Goal: Task Accomplishment & Management: Manage account settings

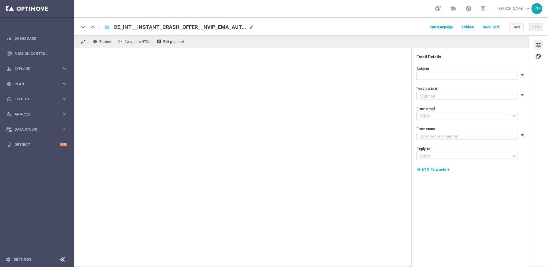
type textarea "Entdecke die neuesten Crash Games im Lottoland"
type textarea "Lottoland"
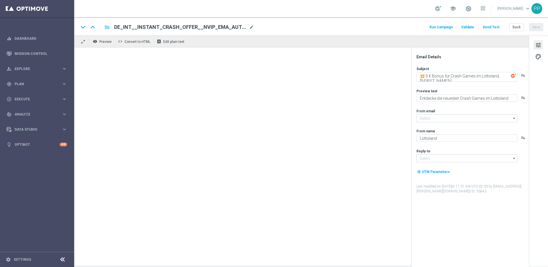
type input "[EMAIL_ADDRESS][DOMAIN_NAME]"
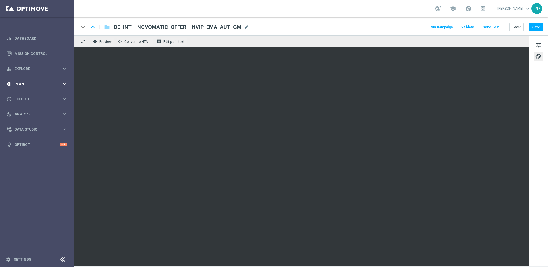
click at [18, 86] on div "gps_fixed Plan keyboard_arrow_right" at bounding box center [37, 83] width 74 height 15
click at [24, 115] on accordion "Templates keyboard_arrow_right Optimail OptiMobile In-App OptiMobile Push Embed…" at bounding box center [44, 113] width 59 height 9
click at [23, 113] on span "Templates" at bounding box center [35, 112] width 41 height 3
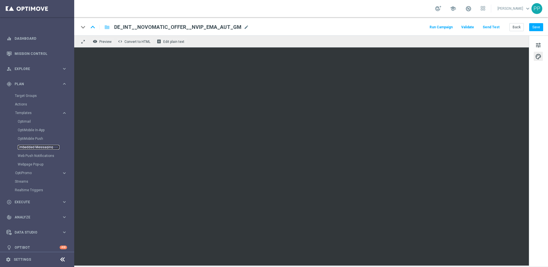
click at [24, 148] on link "Embedded Messaging" at bounding box center [39, 147] width 42 height 5
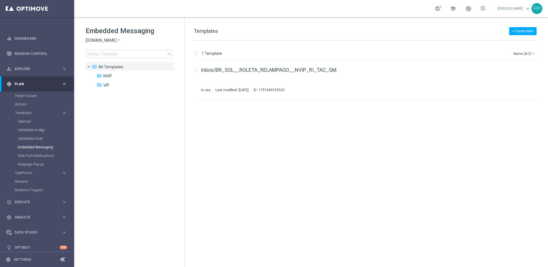
click at [101, 43] on span "Sorteonline.bet.br" at bounding box center [101, 40] width 31 height 5
click at [0, 0] on span "Lottoland" at bounding box center [0, 0] width 0 height 0
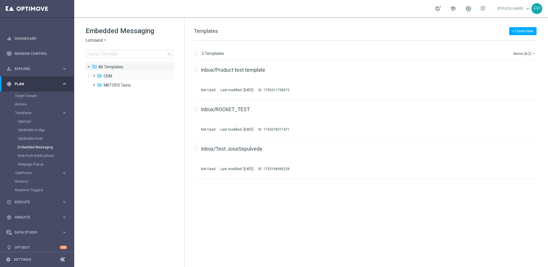
click at [92, 74] on span at bounding box center [93, 73] width 3 height 2
click at [100, 93] on span at bounding box center [98, 91] width 3 height 2
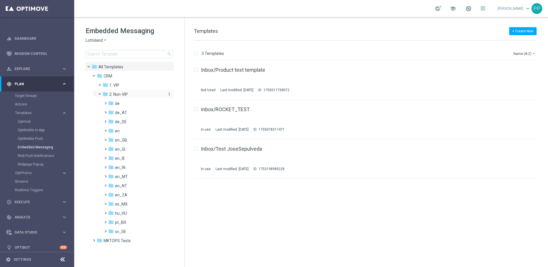
click at [169, 95] on icon "more_vert" at bounding box center [169, 94] width 5 height 5
click at [187, 95] on span "New Folder" at bounding box center [192, 95] width 17 height 5
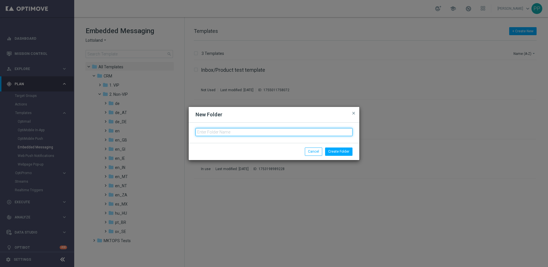
click at [228, 134] on input "text" at bounding box center [274, 132] width 157 height 8
type input "de_ALL"
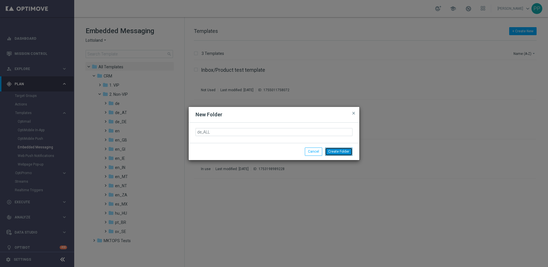
click at [350, 151] on button "Create Folder" at bounding box center [338, 151] width 27 height 8
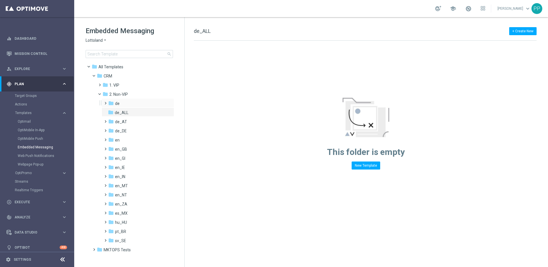
click at [106, 102] on span at bounding box center [104, 100] width 3 height 2
click at [120, 111] on div "folder AUT de" at bounding box center [139, 112] width 51 height 7
click at [127, 124] on span "TAC de" at bounding box center [127, 121] width 13 height 5
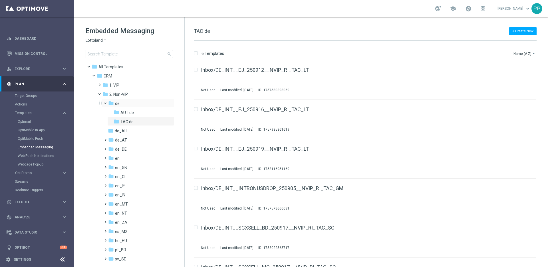
click at [107, 102] on span at bounding box center [108, 102] width 2 height 3
click at [118, 110] on span "de_ALL" at bounding box center [122, 112] width 14 height 5
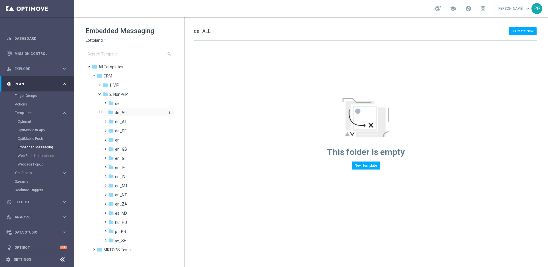
click at [169, 113] on icon "more_vert" at bounding box center [169, 112] width 5 height 5
click at [183, 113] on icon "create_new_folder" at bounding box center [180, 113] width 9 height 5
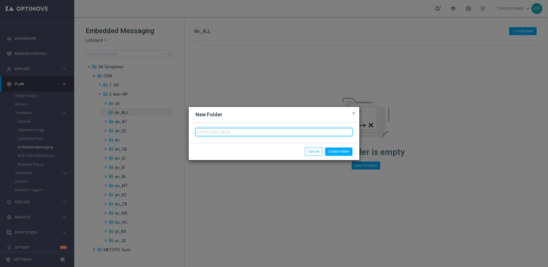
click at [201, 130] on input "text" at bounding box center [274, 132] width 157 height 8
type input "TAC de_ALL"
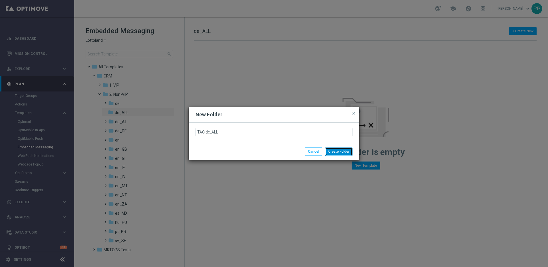
click at [337, 151] on button "Create Folder" at bounding box center [338, 151] width 27 height 8
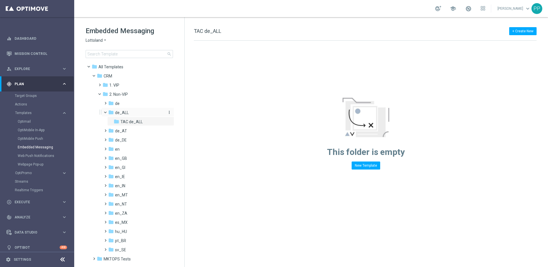
click at [169, 111] on icon "more_vert" at bounding box center [169, 112] width 5 height 5
click at [184, 112] on span "New Folder" at bounding box center [192, 113] width 17 height 5
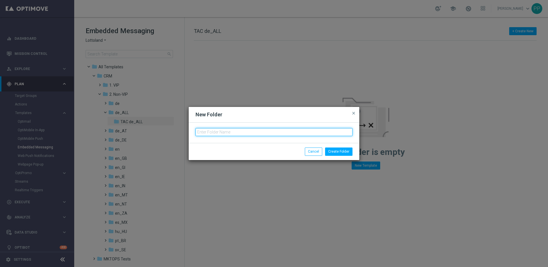
click at [206, 134] on input "text" at bounding box center [274, 132] width 157 height 8
type input "AUT de_ALL"
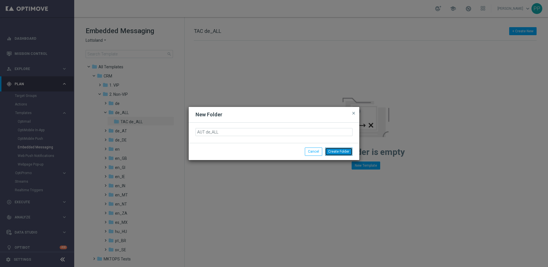
click at [340, 152] on button "Create Folder" at bounding box center [338, 151] width 27 height 8
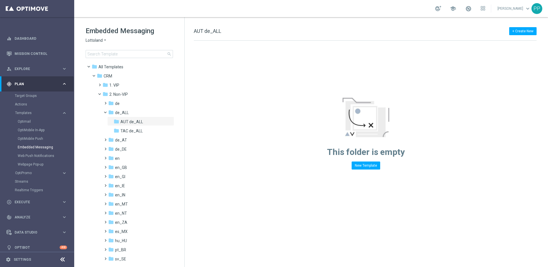
click at [26, 99] on div "Target Groups" at bounding box center [44, 95] width 59 height 9
click at [23, 96] on link "Target Groups" at bounding box center [37, 95] width 45 height 5
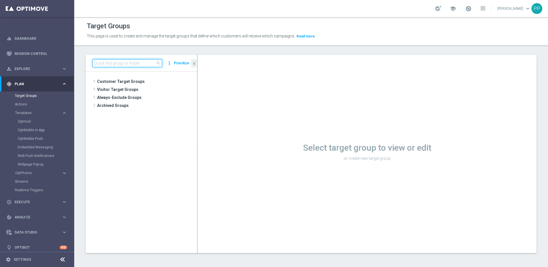
click at [115, 62] on input at bounding box center [128, 63] width 70 height 8
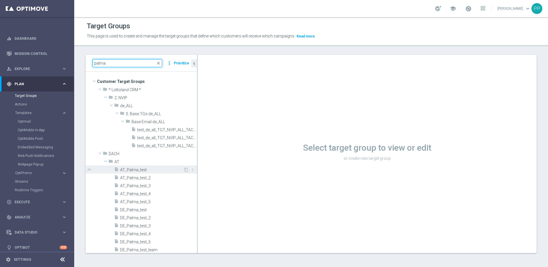
scroll to position [2, 0]
type input "palma"
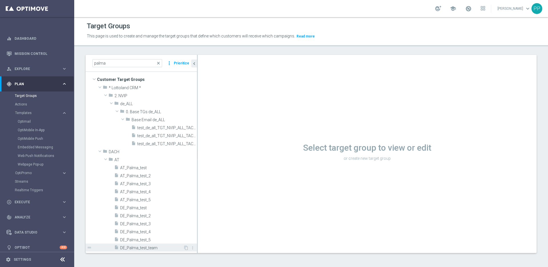
click at [133, 247] on span "DE_Palma_test_team" at bounding box center [151, 247] width 63 height 5
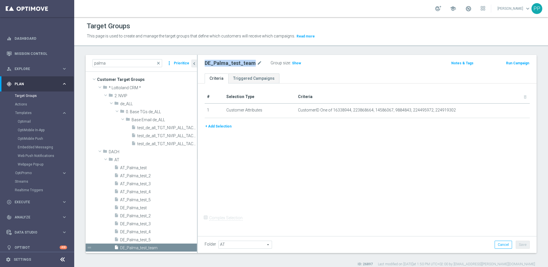
drag, startPoint x: 203, startPoint y: 64, endPoint x: 252, endPoint y: 64, distance: 48.3
click at [252, 64] on div "DE_Palma_test_team mode_edit Group size : Show" at bounding box center [312, 63] width 223 height 8
copy h2 "DE_Palma_test_team"
click at [184, 247] on icon "content_copy" at bounding box center [186, 247] width 5 height 5
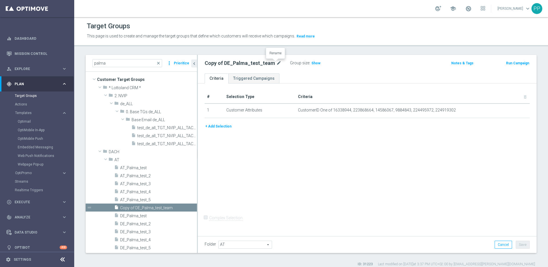
click at [277, 61] on icon "mode_edit" at bounding box center [279, 63] width 5 height 7
click at [223, 64] on input "Copy of DE_Palma_test_team" at bounding box center [243, 64] width 77 height 8
drag, startPoint x: 221, startPoint y: 63, endPoint x: 201, endPoint y: 60, distance: 21.1
click at [201, 60] on div "Copy of DE_Palma_test_team" at bounding box center [244, 64] width 86 height 8
click at [245, 64] on input "DE_Palma_test_team" at bounding box center [243, 64] width 77 height 8
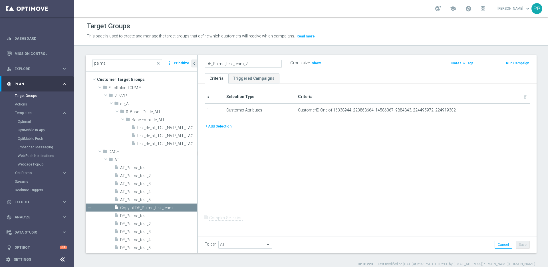
type input "DE_Palma_test_team_2"
click at [325, 142] on div "# Selection Type Criteria delete_forever 1 Customer Attributes CustomerID One o…" at bounding box center [367, 158] width 339 height 151
click at [518, 248] on button "Save" at bounding box center [523, 245] width 14 height 8
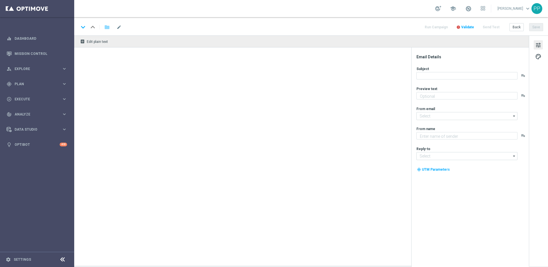
type textarea "Wette 5 € auf die 2. Liga für deine 5 € Gratiswette"
type textarea "Lottoland"
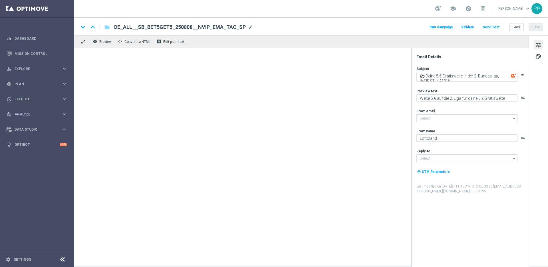
type input "[EMAIL_ADDRESS][DOMAIN_NAME]"
type input "service@lottoland.com"
